Goal: Find specific page/section: Find specific page/section

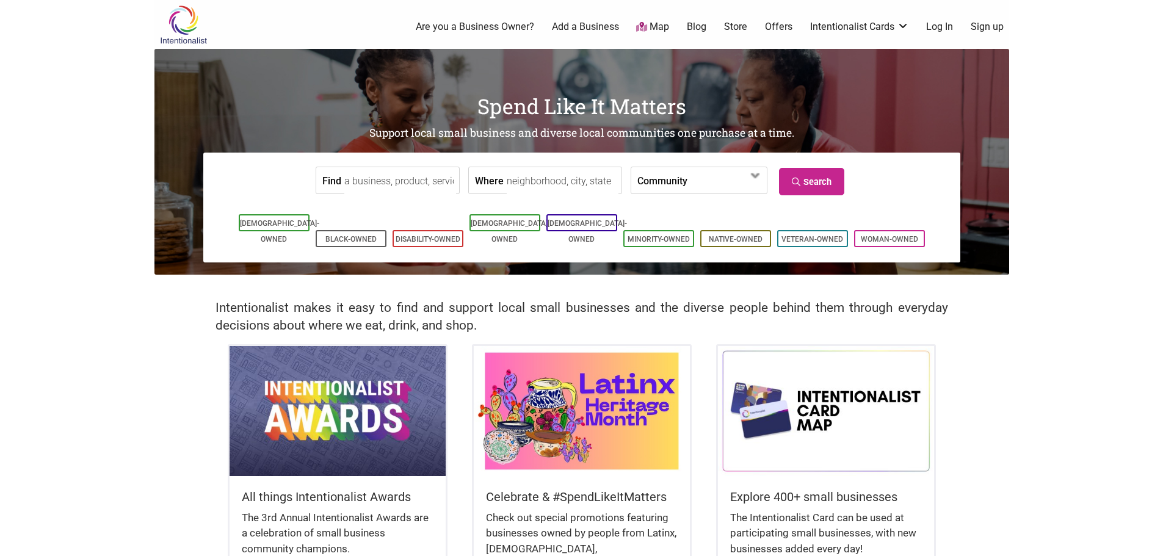
click at [406, 180] on input "Find" at bounding box center [400, 180] width 112 height 27
click at [373, 184] on input "Find" at bounding box center [400, 180] width 112 height 27
click at [745, 182] on span at bounding box center [722, 181] width 53 height 21
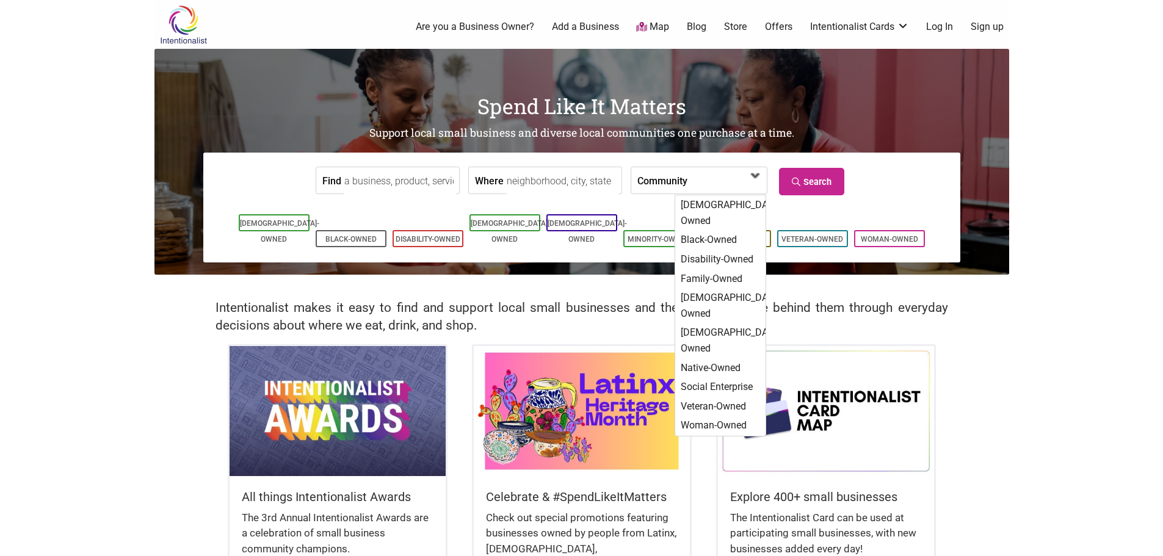
click at [745, 182] on span at bounding box center [722, 181] width 53 height 21
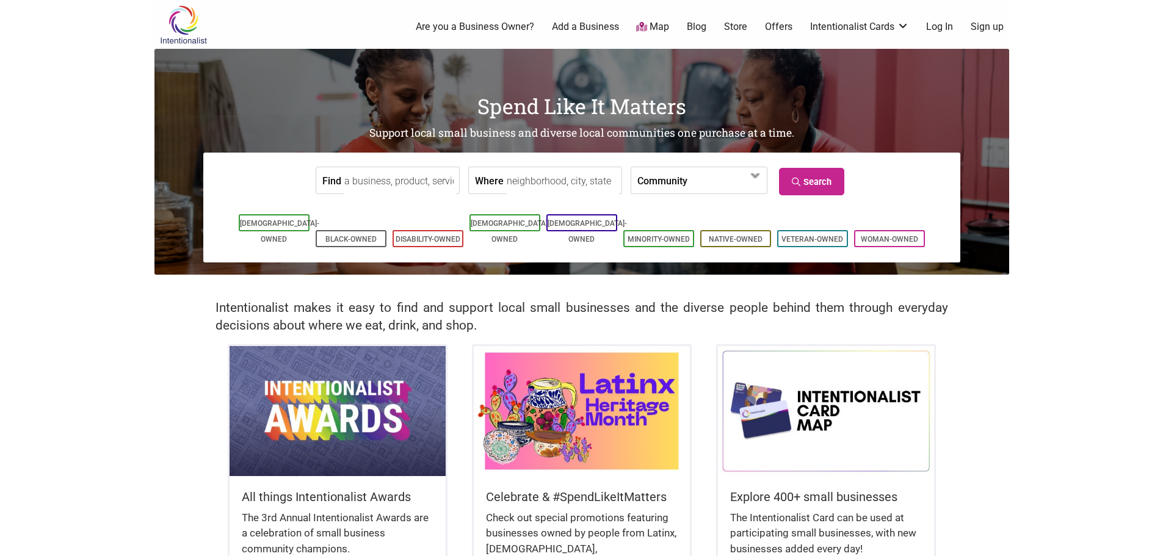
click at [394, 184] on input "Find" at bounding box center [400, 180] width 112 height 27
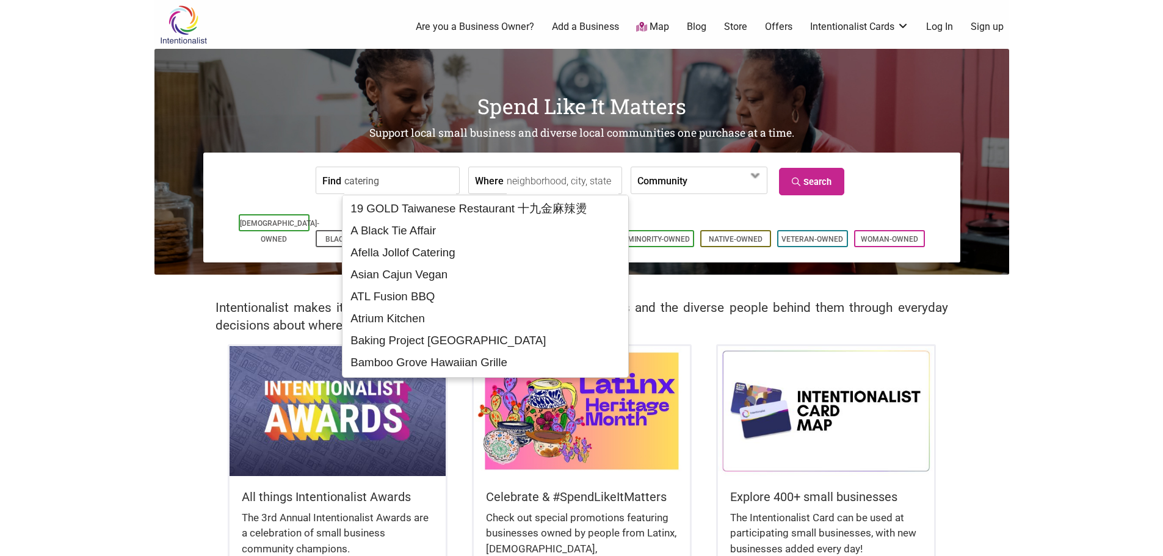
type input "catering"
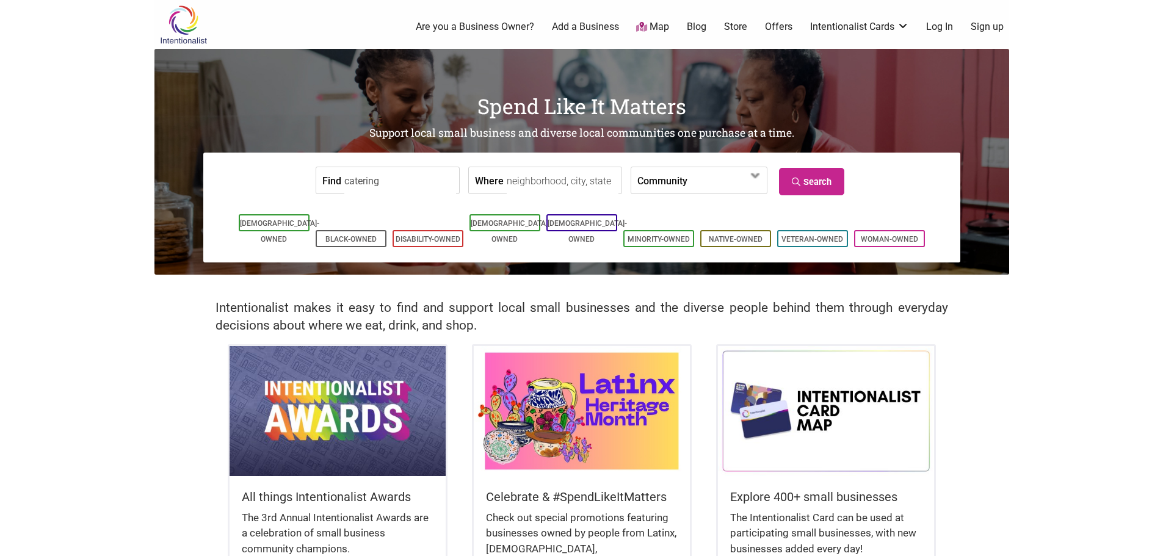
click at [530, 178] on input "Where" at bounding box center [563, 180] width 112 height 27
type input "98006"
drag, startPoint x: 794, startPoint y: 176, endPoint x: 806, endPoint y: 178, distance: 12.5
click at [806, 178] on link "Search" at bounding box center [811, 181] width 65 height 27
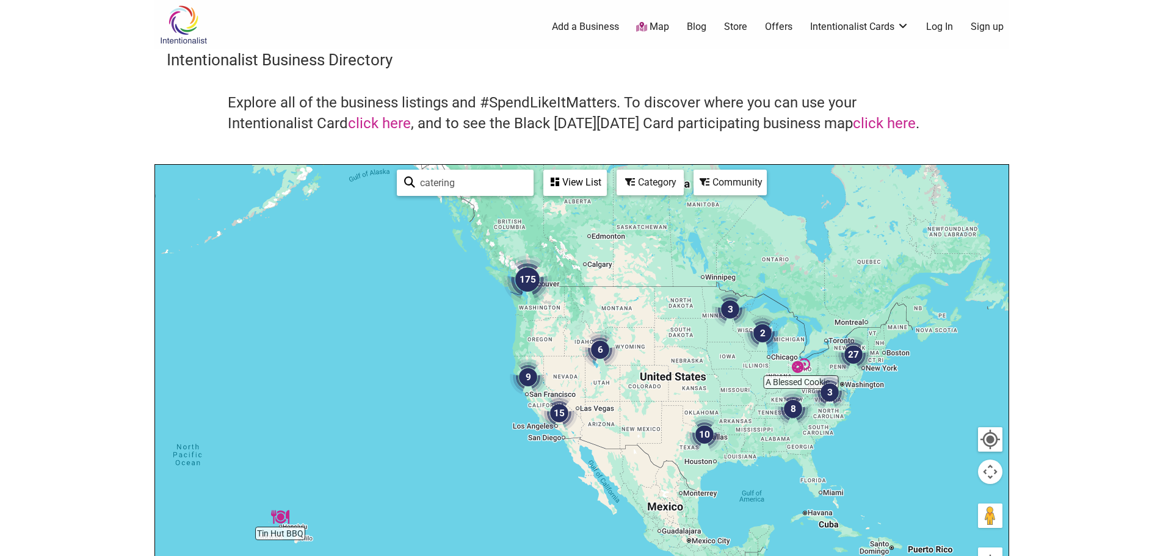
click at [537, 299] on img "175" at bounding box center [527, 279] width 49 height 49
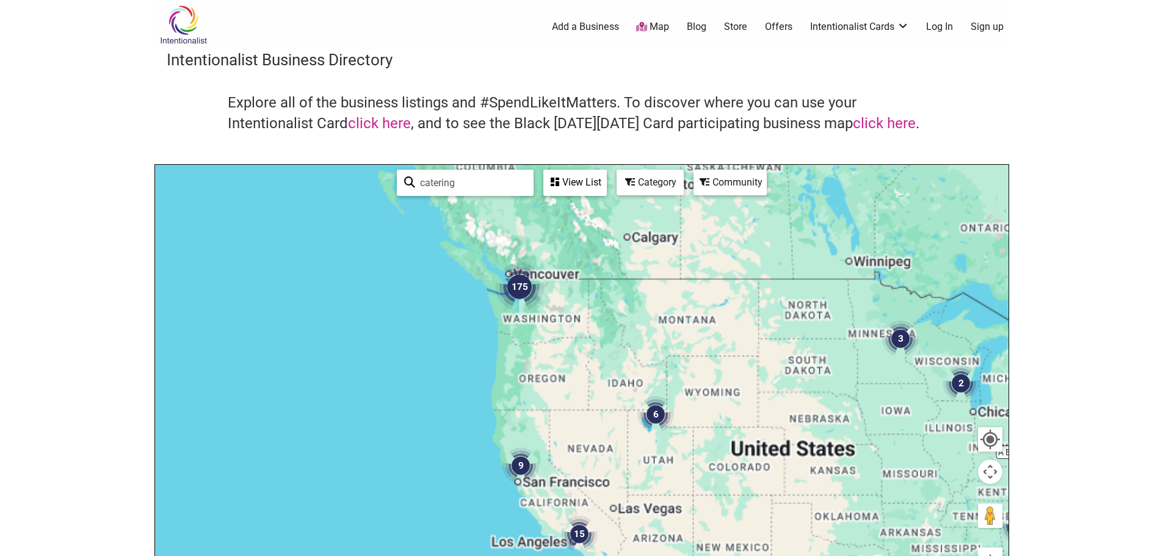
click at [537, 299] on div "To navigate, press the arrow keys." at bounding box center [582, 402] width 854 height 475
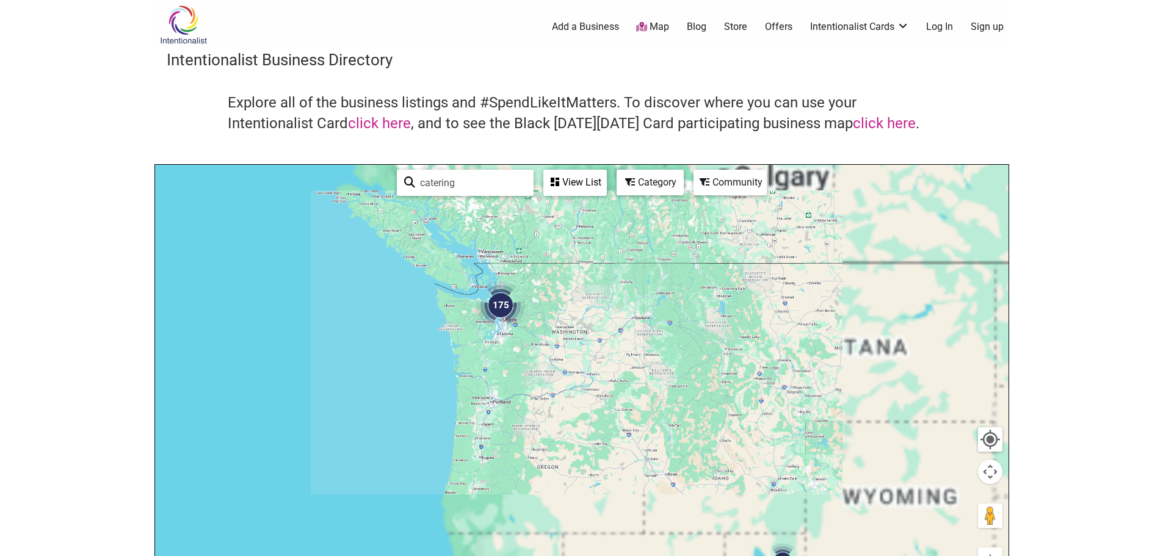
click at [537, 299] on div "To navigate, press the arrow keys." at bounding box center [582, 402] width 854 height 475
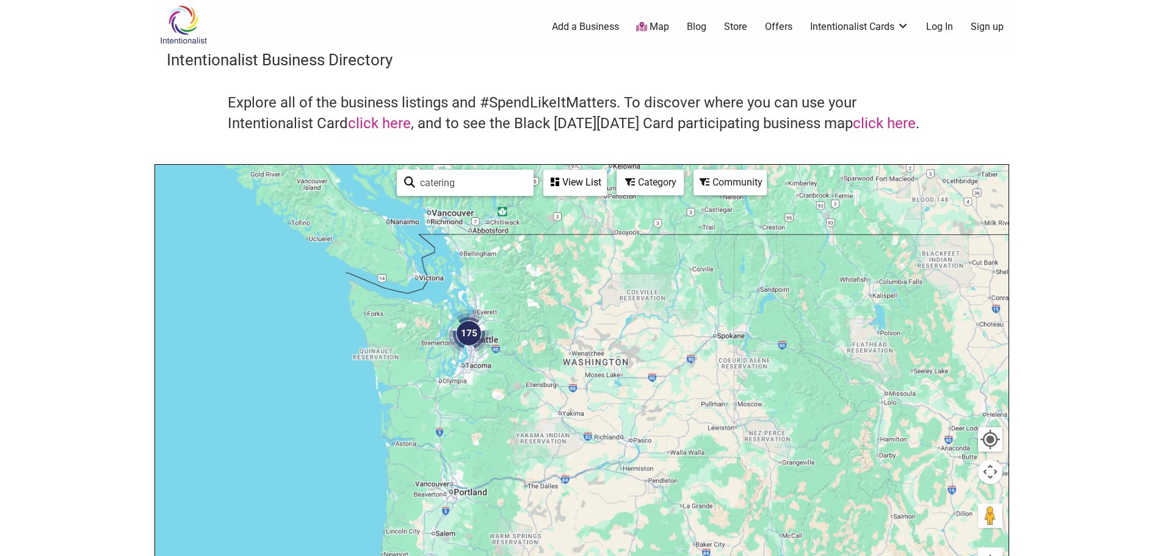
click at [537, 299] on div at bounding box center [582, 402] width 854 height 475
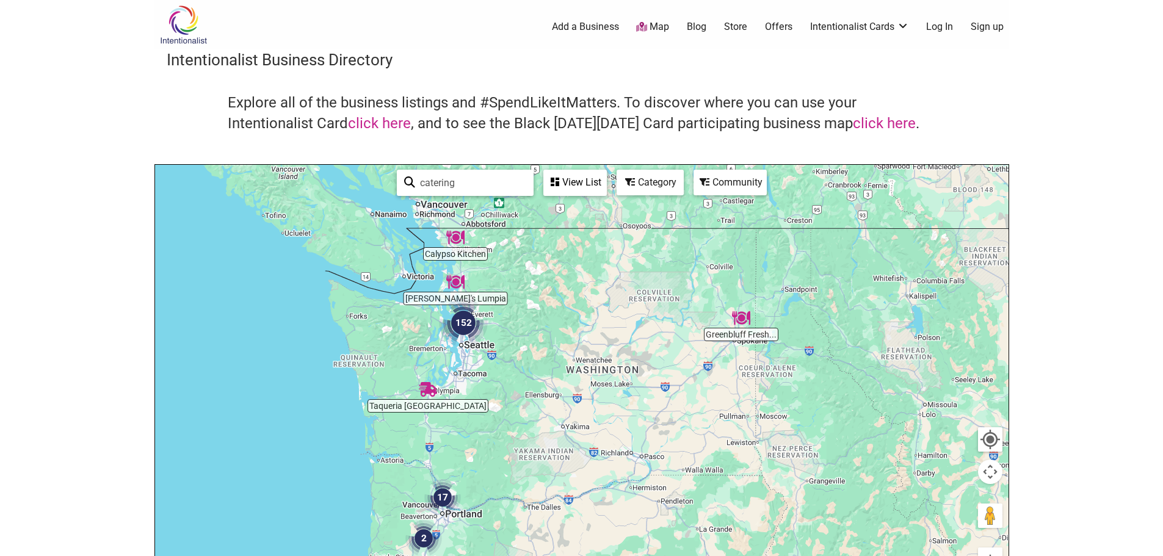
click at [499, 344] on div at bounding box center [582, 402] width 854 height 475
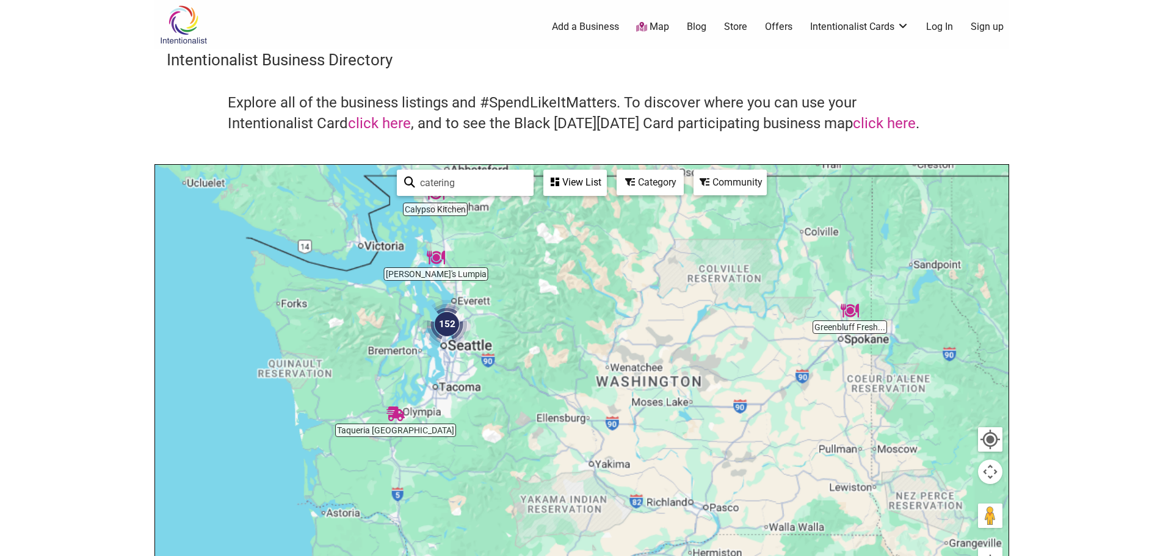
click at [499, 344] on div at bounding box center [582, 402] width 854 height 475
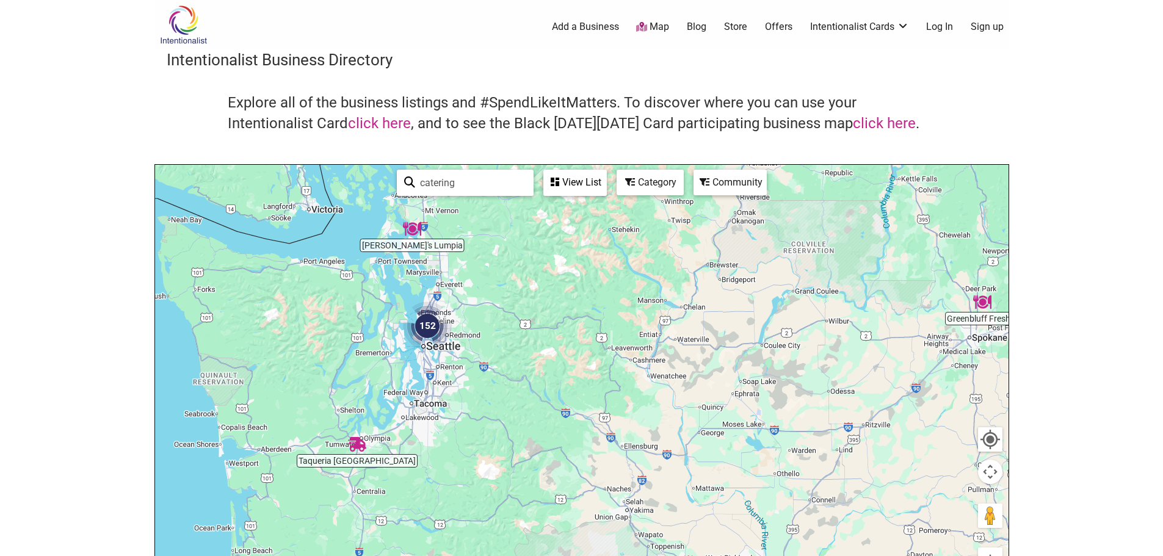
click at [499, 344] on div at bounding box center [582, 402] width 854 height 475
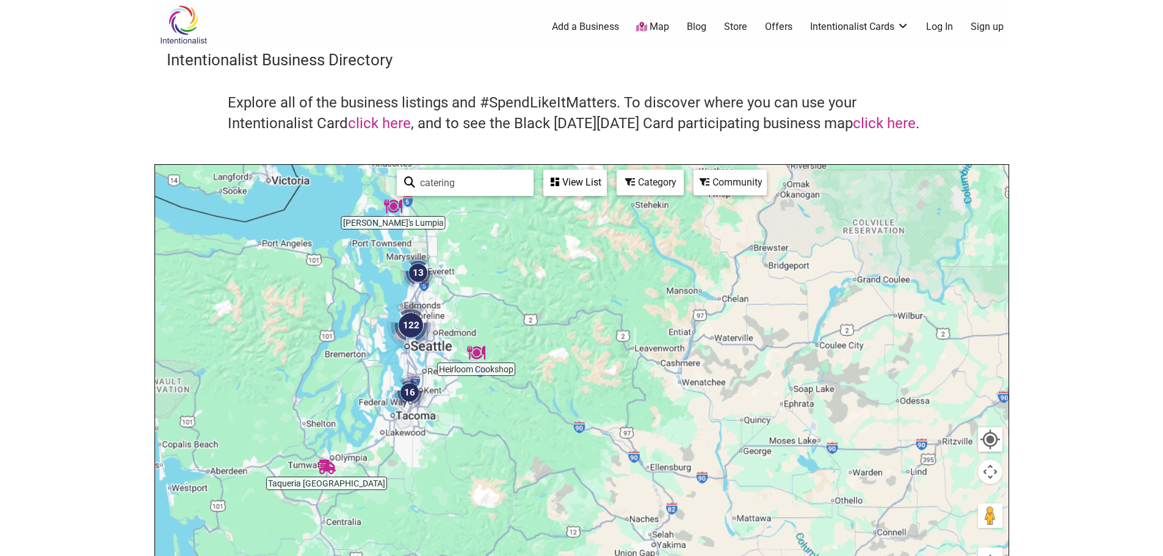
click at [499, 344] on div at bounding box center [582, 402] width 854 height 475
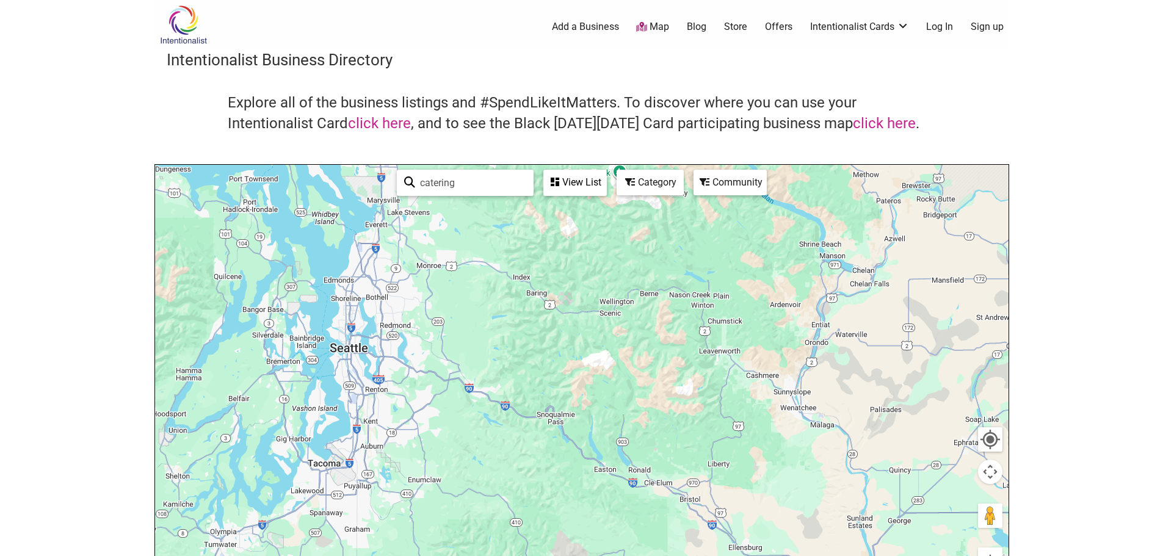
click at [499, 344] on div at bounding box center [582, 402] width 854 height 475
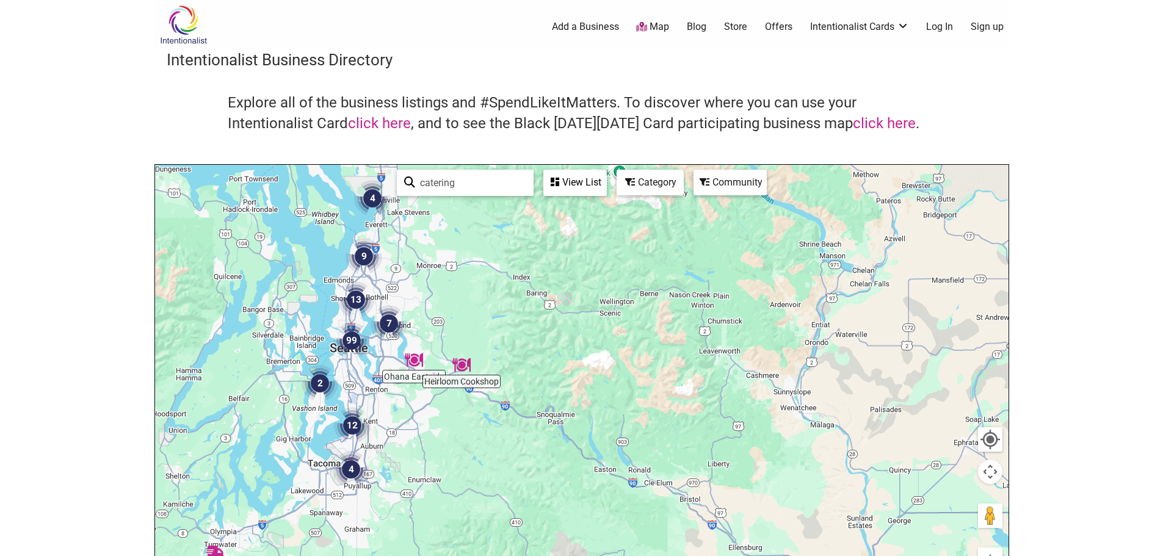
click at [499, 344] on div at bounding box center [582, 402] width 854 height 475
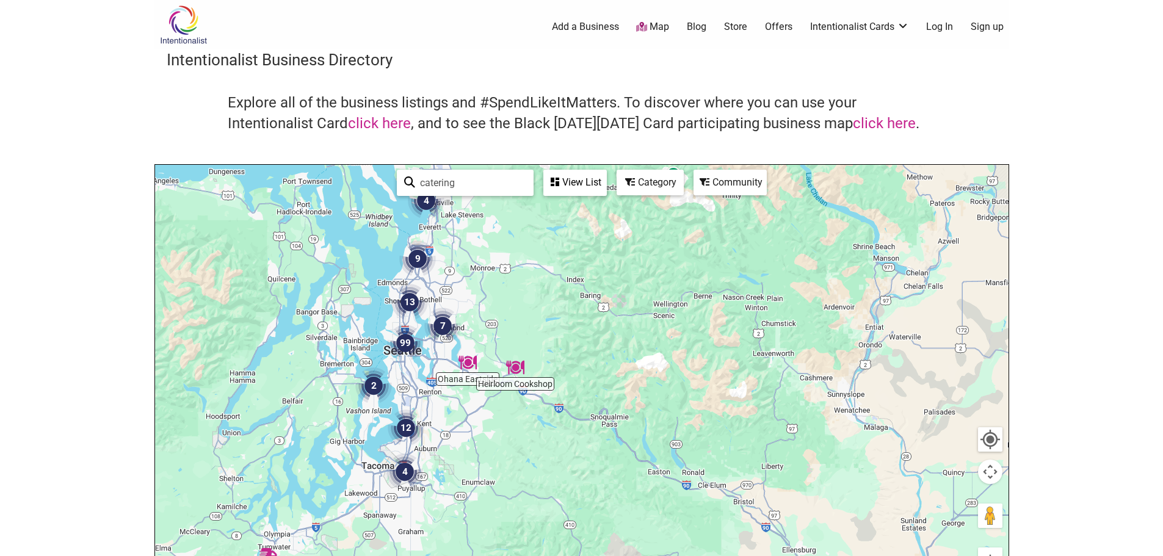
drag, startPoint x: 421, startPoint y: 407, endPoint x: 482, endPoint y: 410, distance: 61.7
click at [482, 410] on div at bounding box center [582, 402] width 854 height 475
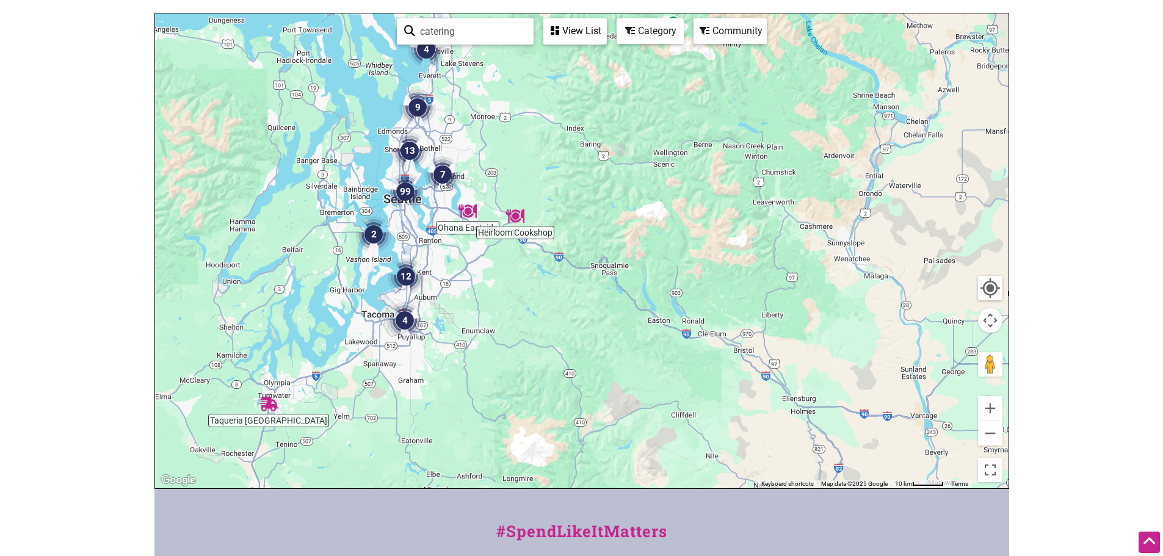
scroll to position [122, 0]
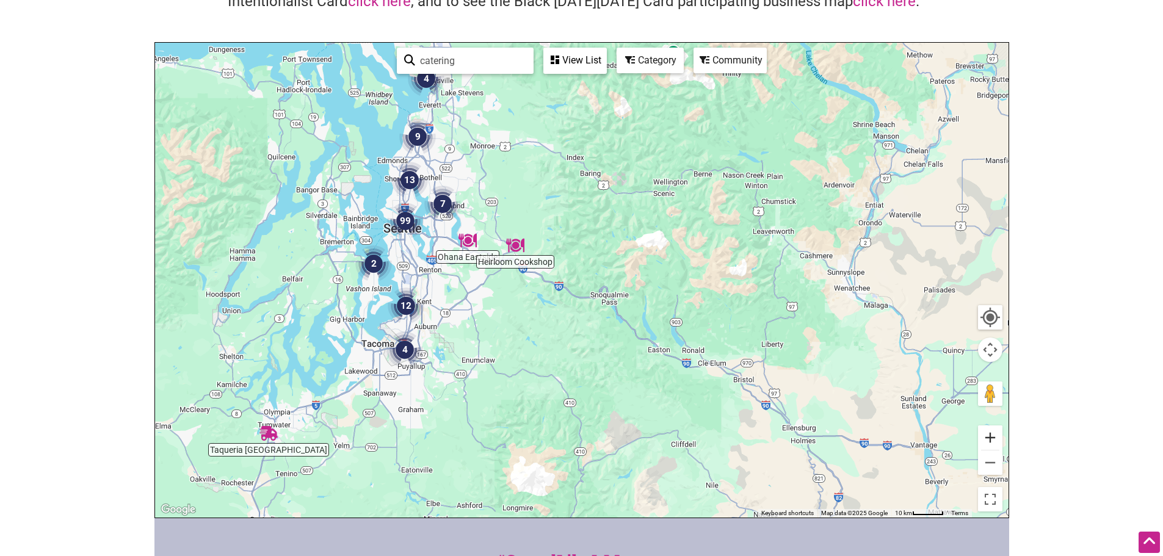
click at [989, 432] on button "Zoom in" at bounding box center [990, 438] width 24 height 24
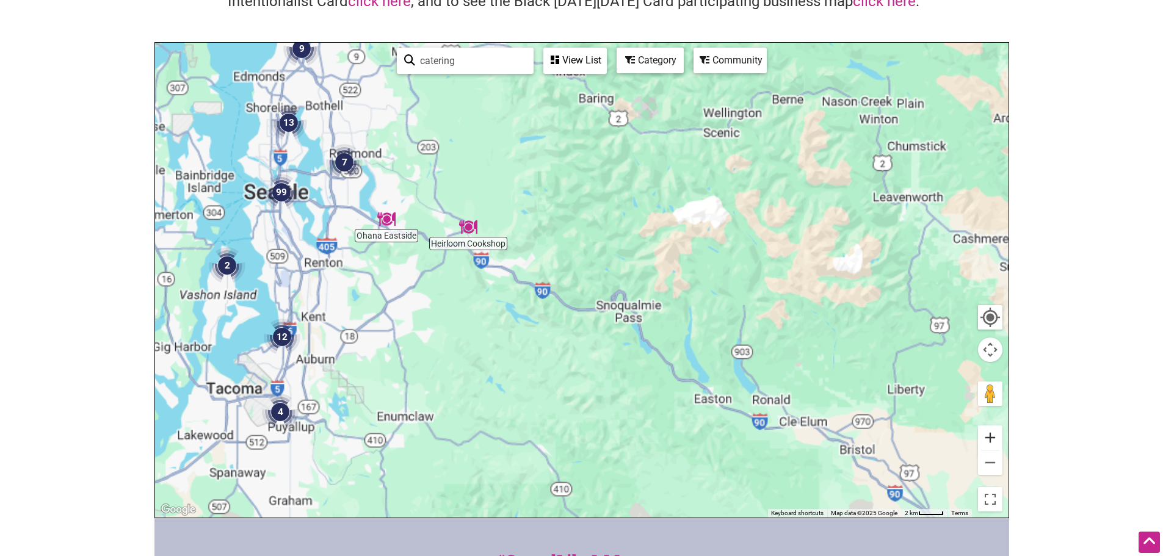
click at [989, 432] on button "Zoom in" at bounding box center [990, 438] width 24 height 24
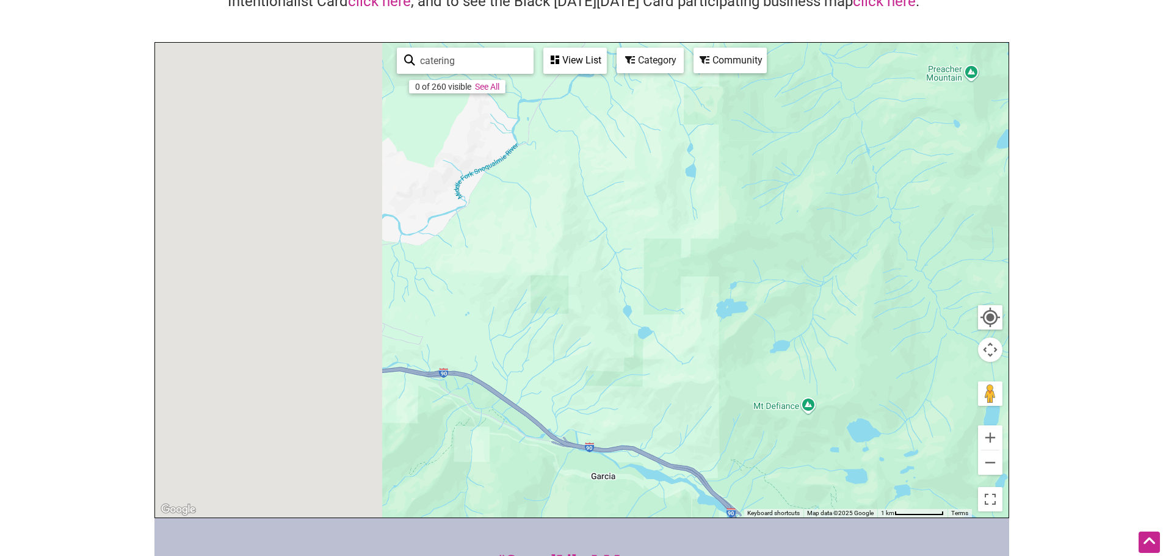
drag, startPoint x: 246, startPoint y: 238, endPoint x: 900, endPoint y: 393, distance: 672.8
click at [866, 375] on div at bounding box center [582, 280] width 854 height 475
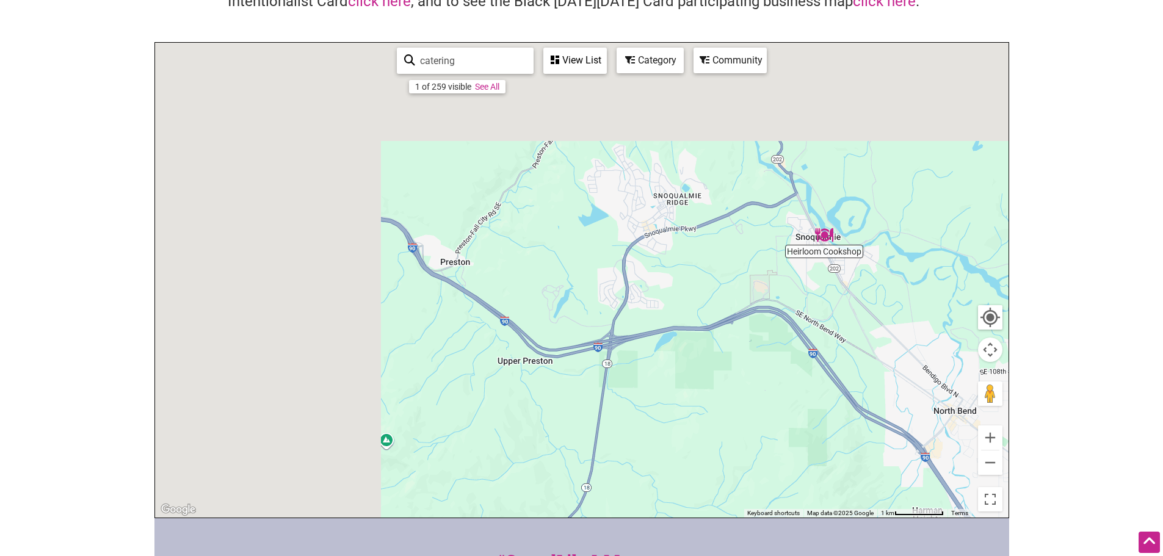
drag, startPoint x: 409, startPoint y: 274, endPoint x: 859, endPoint y: 400, distance: 466.7
click at [858, 400] on div at bounding box center [582, 280] width 854 height 475
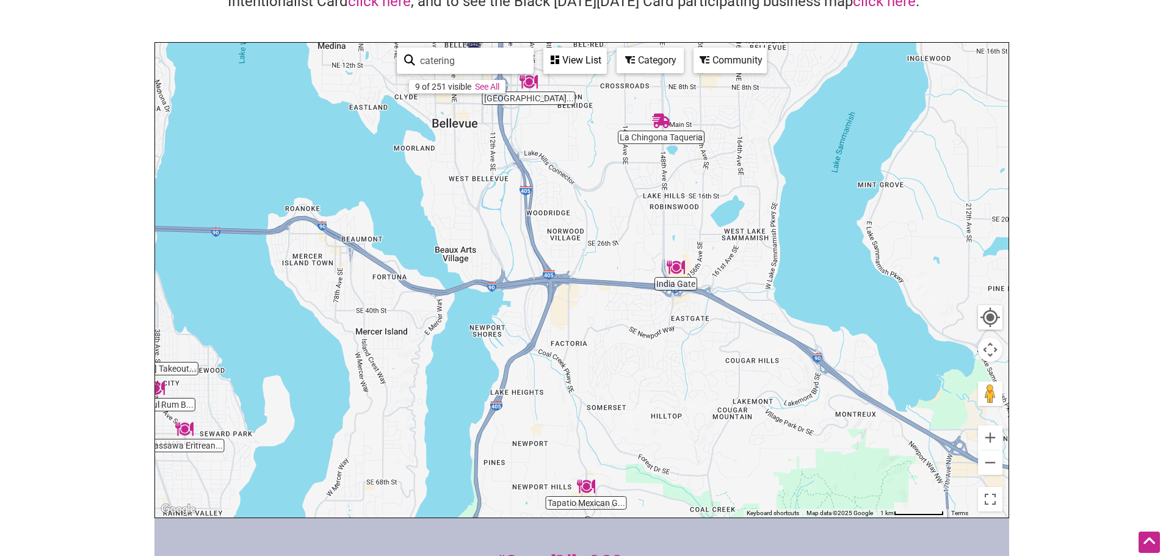
drag, startPoint x: 675, startPoint y: 312, endPoint x: 628, endPoint y: 341, distance: 55.1
click at [628, 341] on div at bounding box center [582, 280] width 854 height 475
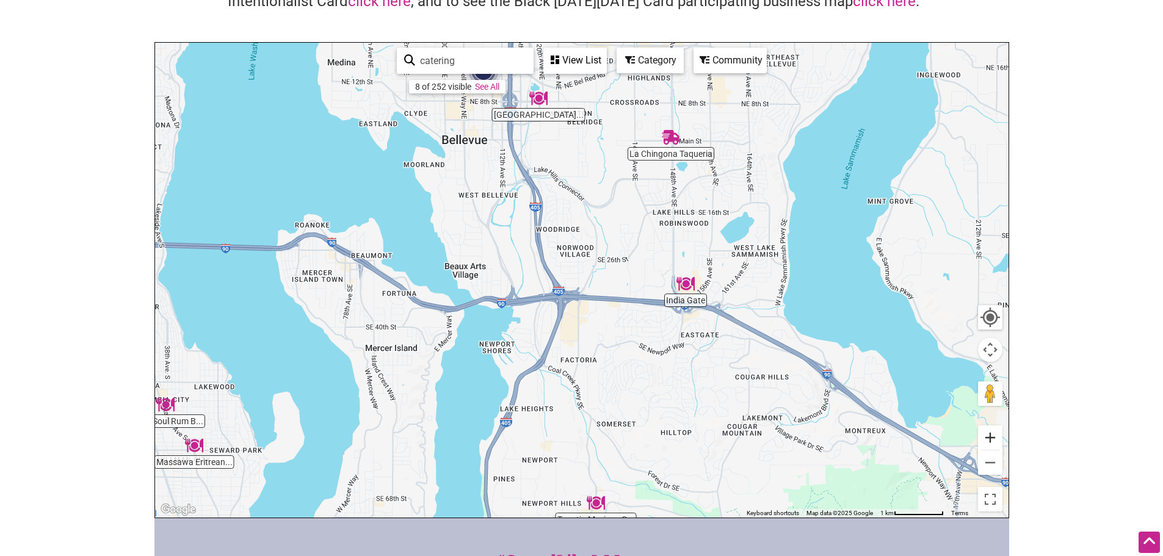
click at [1000, 437] on button "Zoom in" at bounding box center [990, 438] width 24 height 24
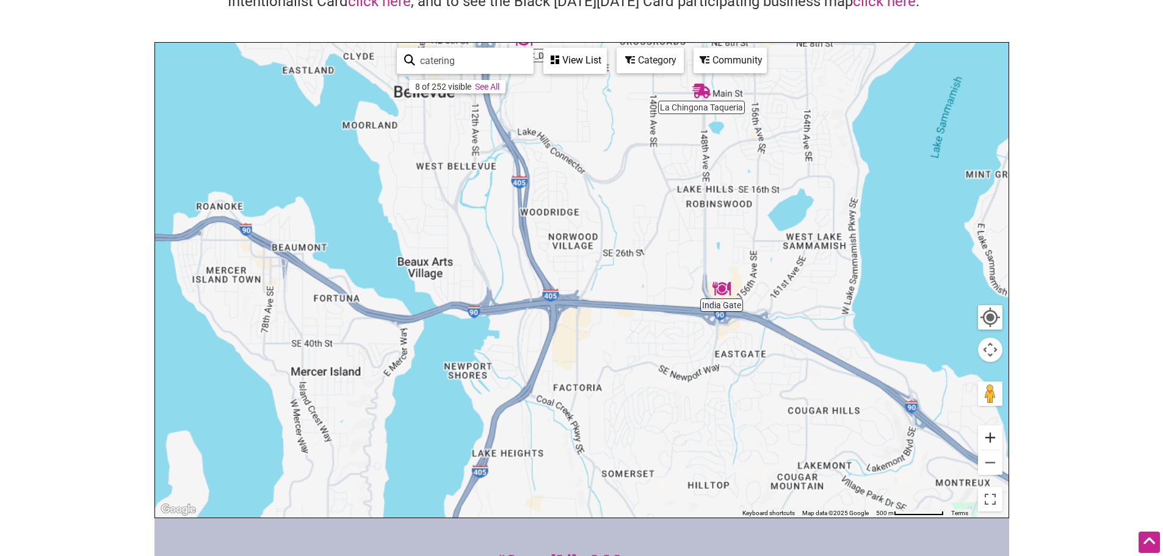
click at [1000, 437] on button "Zoom in" at bounding box center [990, 438] width 24 height 24
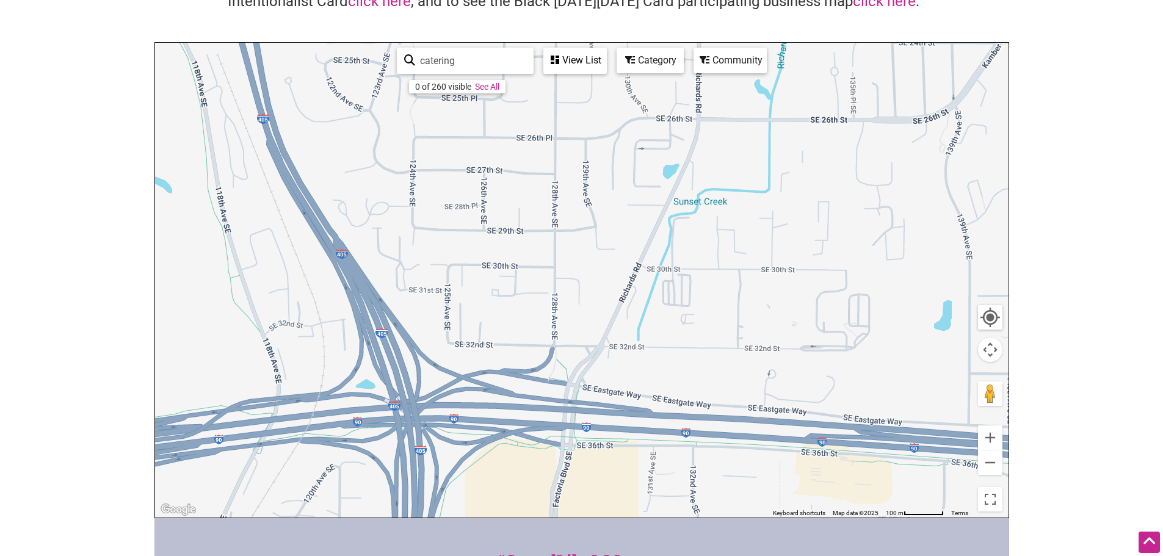
drag, startPoint x: 853, startPoint y: 437, endPoint x: 572, endPoint y: 302, distance: 312.5
click at [578, 304] on div at bounding box center [582, 280] width 854 height 475
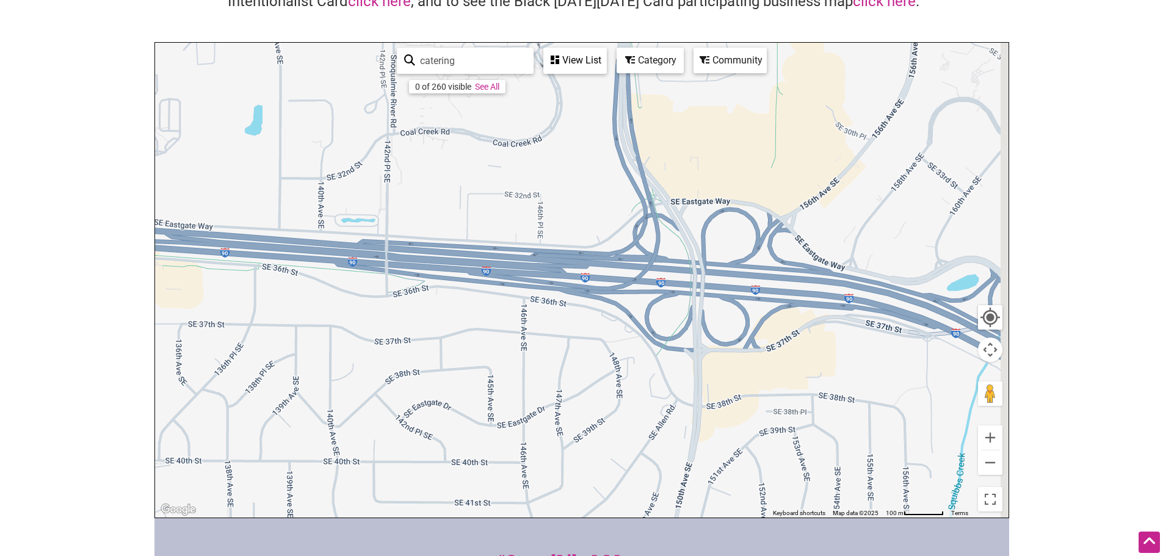
drag, startPoint x: 827, startPoint y: 315, endPoint x: 515, endPoint y: 285, distance: 313.5
click at [515, 285] on div at bounding box center [582, 280] width 854 height 475
click at [1002, 462] on button "Zoom out" at bounding box center [990, 463] width 24 height 24
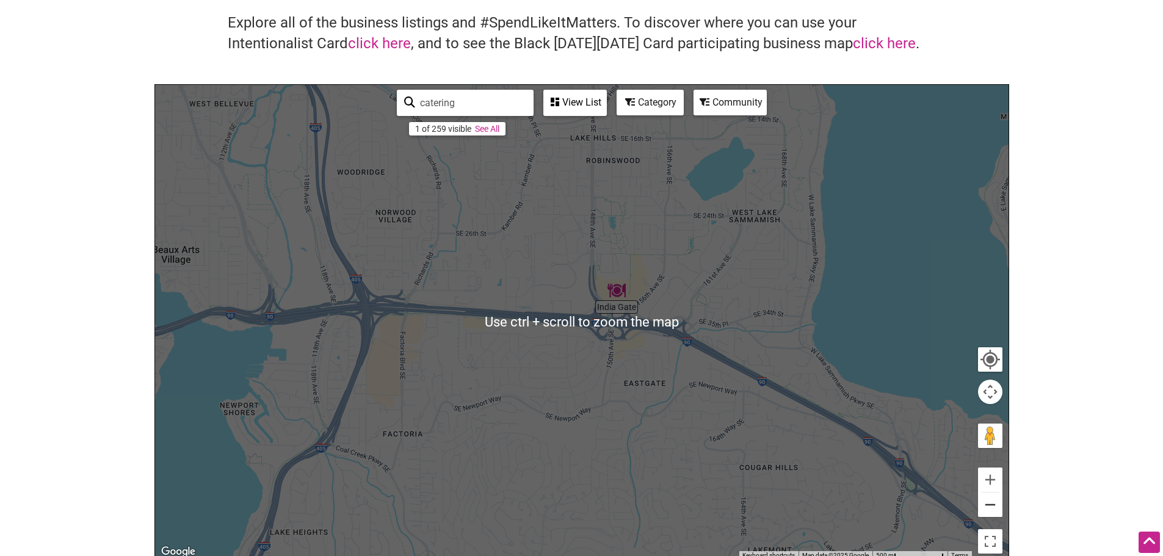
scroll to position [61, 0]
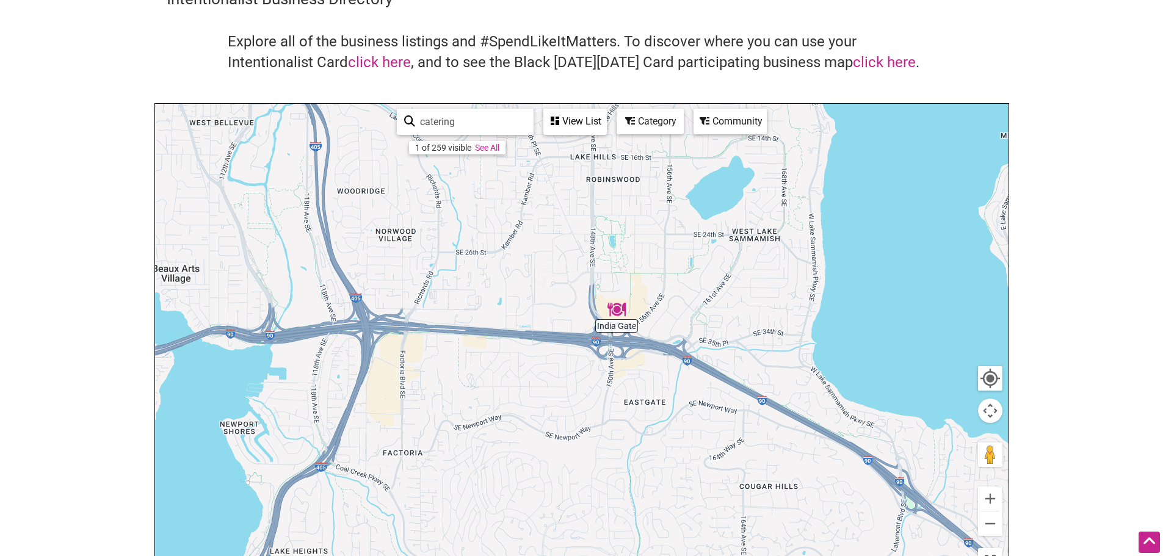
click at [495, 148] on link "See All" at bounding box center [487, 148] width 24 height 10
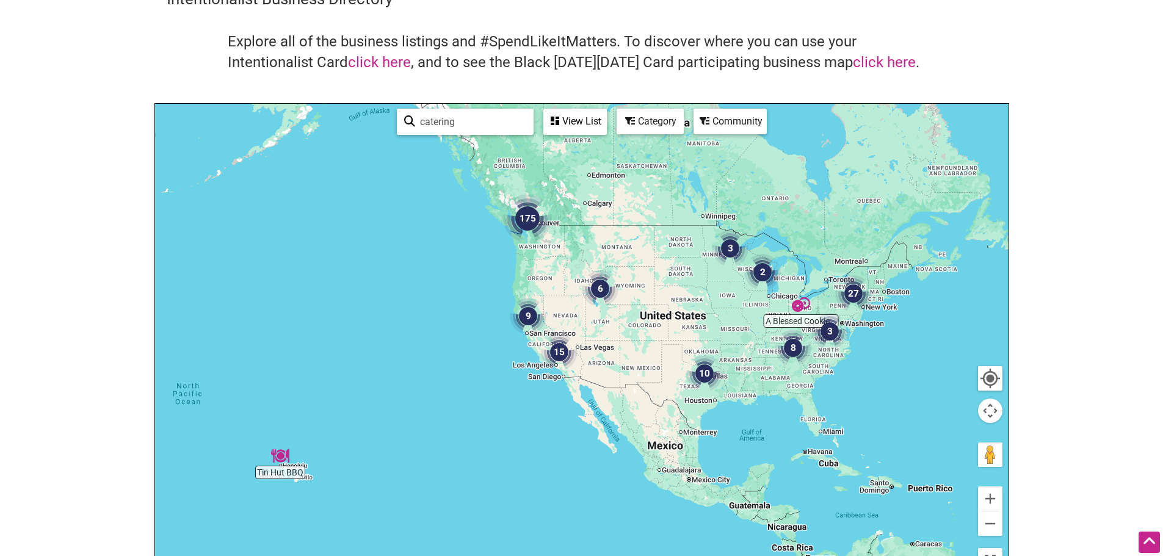
click at [553, 255] on div at bounding box center [582, 341] width 854 height 475
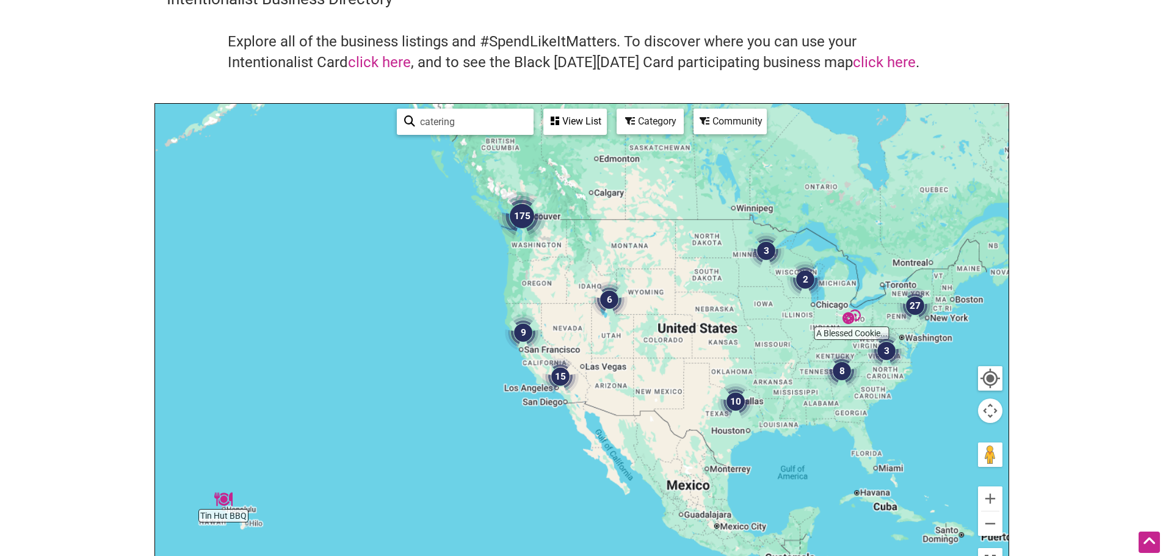
click at [553, 255] on div at bounding box center [582, 341] width 854 height 475
